Goal: Transaction & Acquisition: Purchase product/service

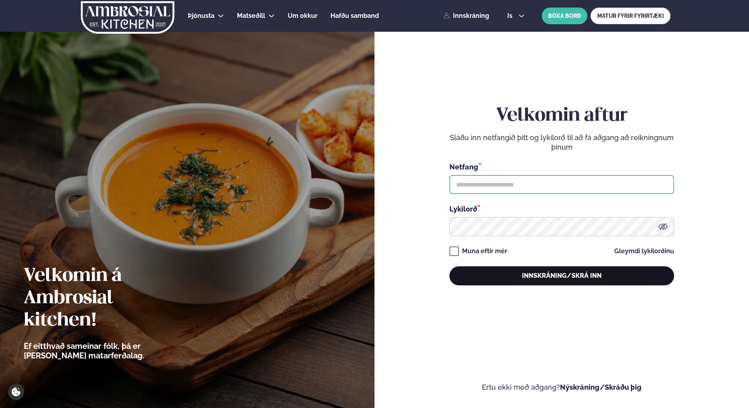
type input "**********"
click at [538, 273] on button "Innskráning/Skrá inn" at bounding box center [562, 275] width 225 height 19
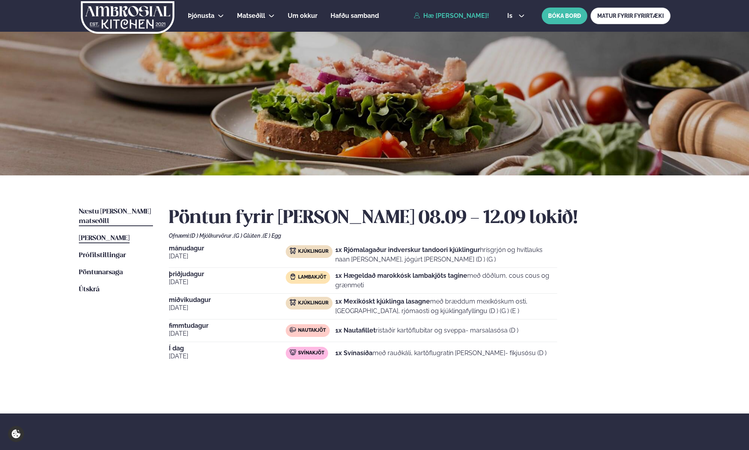
click at [113, 213] on span "Næstu [PERSON_NAME] matseðill" at bounding box center [115, 216] width 72 height 16
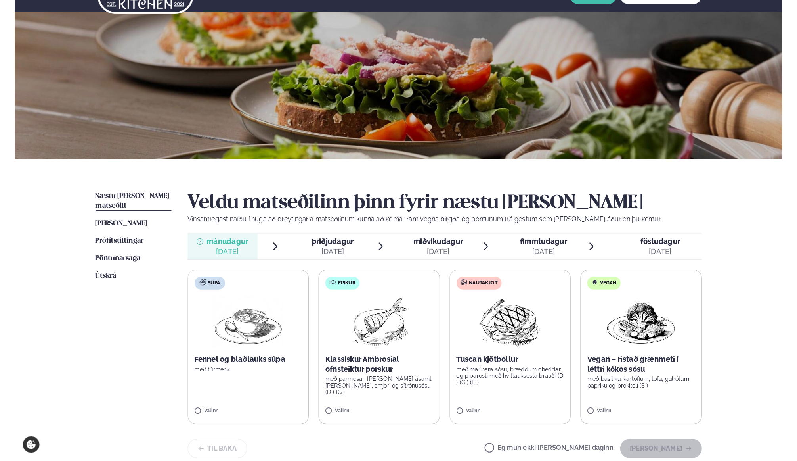
scroll to position [40, 0]
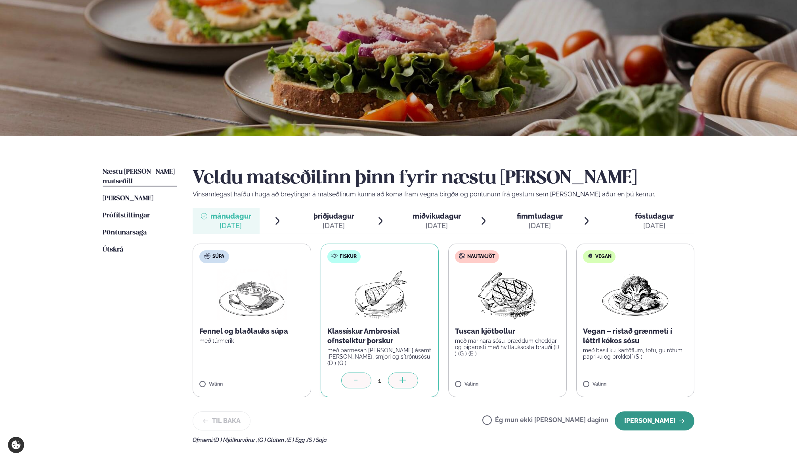
click at [676, 407] on button "[PERSON_NAME]" at bounding box center [655, 420] width 80 height 19
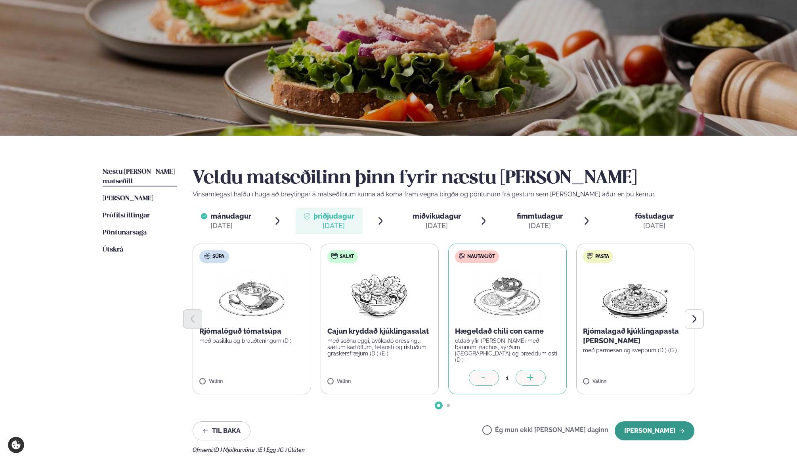
click at [662, 407] on button "[PERSON_NAME]" at bounding box center [655, 430] width 80 height 19
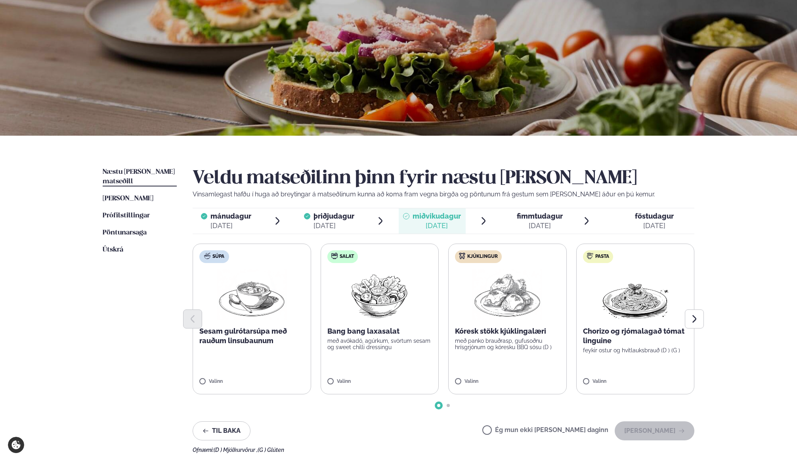
click at [471, 386] on div "Valinn" at bounding box center [507, 383] width 105 height 9
click at [644, 407] on button "[PERSON_NAME]" at bounding box center [655, 430] width 80 height 19
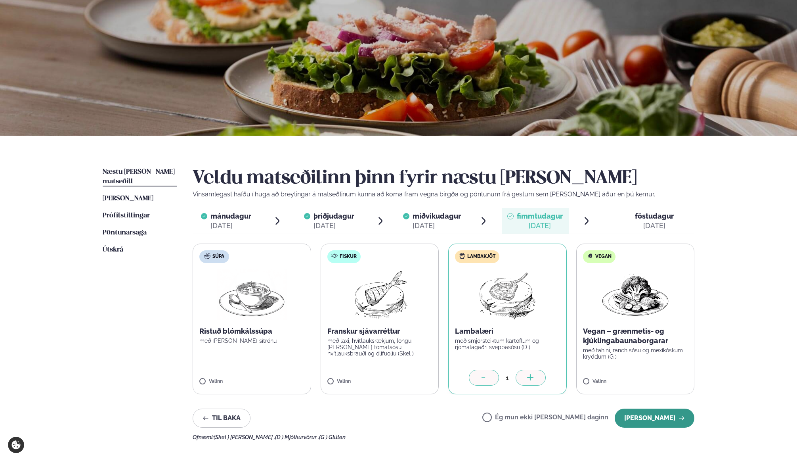
click at [640, 407] on button "[PERSON_NAME]" at bounding box center [655, 417] width 80 height 19
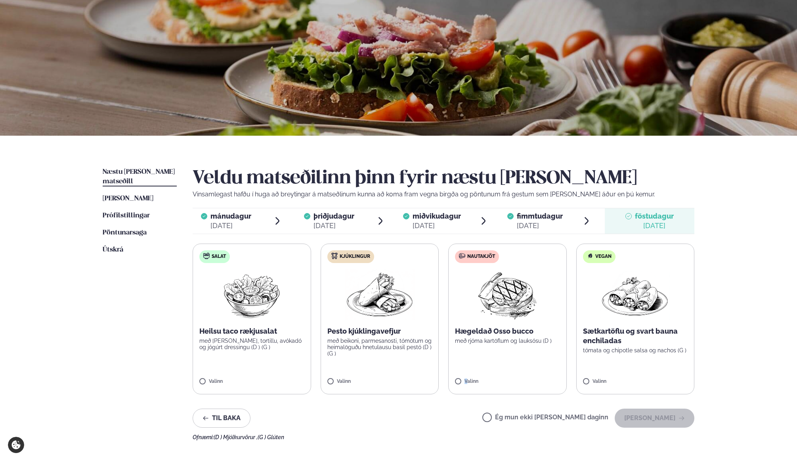
click at [467, 379] on label "Nautakjöt Hægeldað Osso bucco með rjóma kartöflum og lauksósu (D ) Valinn" at bounding box center [507, 318] width 119 height 151
click at [442, 349] on div "Salat Heilsu taco rækjusalat með [PERSON_NAME], tortillu, avókadó og jógúrt dre…" at bounding box center [444, 318] width 502 height 151
click at [456, 374] on label "Nautakjöt Hægeldað Osso bucco með rjóma kartöflum og lauksósu (D ) Valinn" at bounding box center [507, 318] width 119 height 151
click at [451, 373] on label "Nautakjöt Hægeldað Osso bucco með rjóma kartöflum og lauksósu (D ) Valinn" at bounding box center [507, 318] width 119 height 151
click at [411, 407] on div "Veldu matseðilinn þinn fyrir næstu [PERSON_NAME] Vinsamlegast hafðu í huga að b…" at bounding box center [444, 303] width 502 height 273
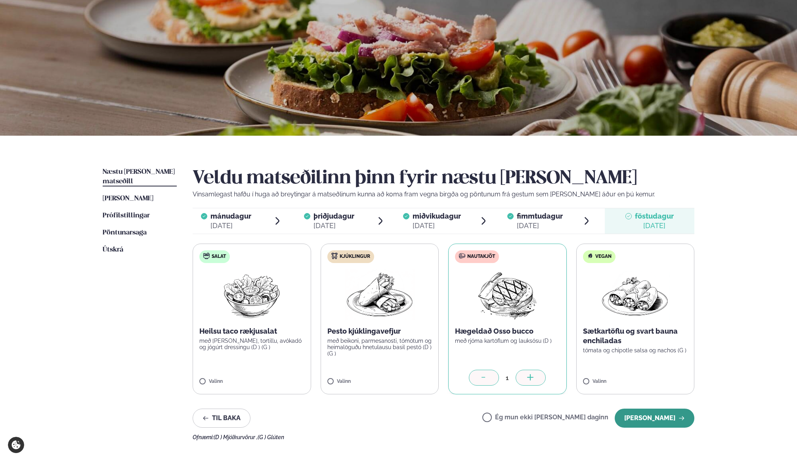
click at [656, 407] on button "[PERSON_NAME]" at bounding box center [655, 417] width 80 height 19
